Goal: Task Accomplishment & Management: Manage account settings

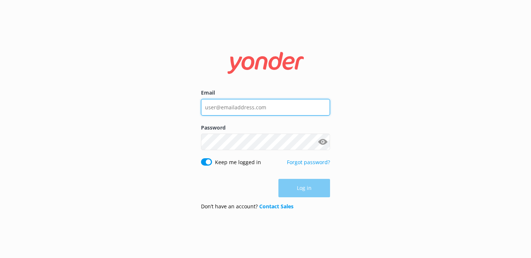
click at [228, 108] on input "Email" at bounding box center [265, 107] width 129 height 17
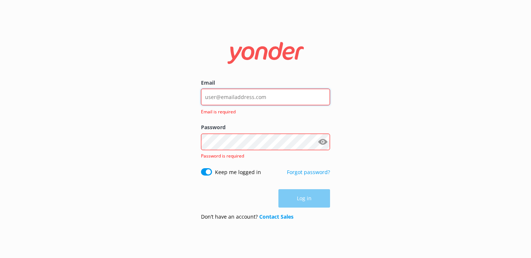
type input "[PERSON_NAME][EMAIL_ADDRESS][DOMAIN_NAME]"
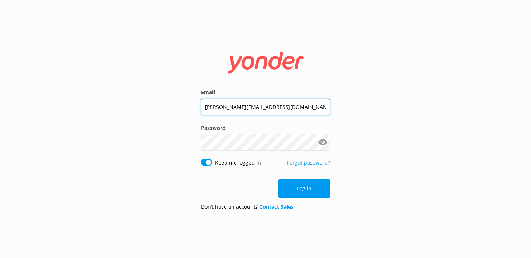
click button "Log in" at bounding box center [304, 189] width 52 height 18
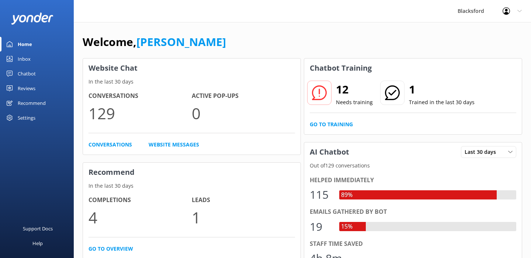
click at [57, 62] on link "Inbox" at bounding box center [37, 59] width 74 height 15
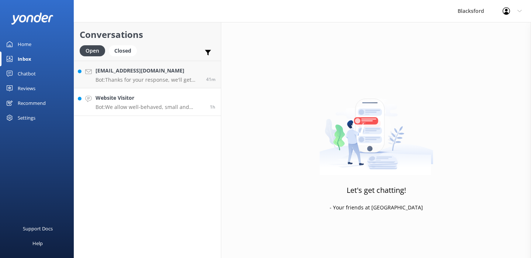
click at [156, 108] on p "Bot: We allow well-behaved, small and medium-sized dogs (weighing less than 75l…" at bounding box center [149, 107] width 109 height 7
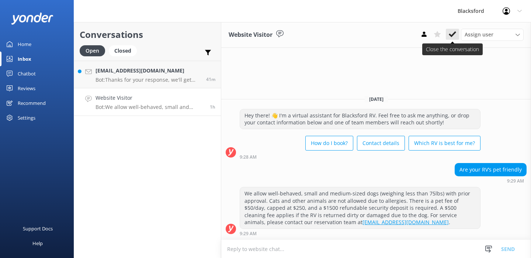
click at [454, 34] on icon at bounding box center [452, 34] width 7 height 7
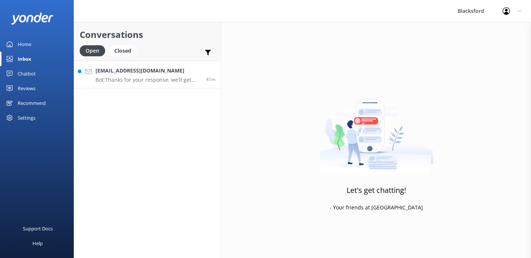
click at [156, 71] on h4 "[EMAIL_ADDRESS][DOMAIN_NAME]" at bounding box center [147, 71] width 105 height 8
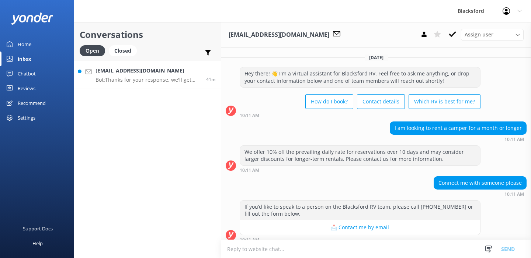
scroll to position [82, 0]
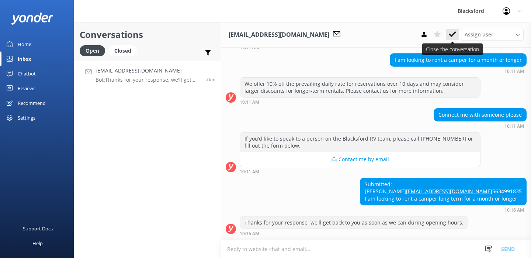
click at [456, 33] on icon at bounding box center [452, 34] width 7 height 7
